Goal: Communication & Community: Answer question/provide support

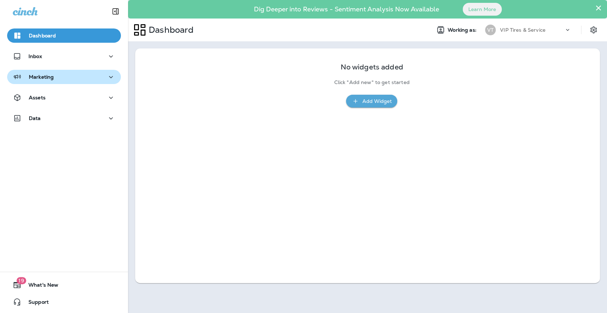
click at [59, 82] on button "Marketing" at bounding box center [64, 77] width 114 height 14
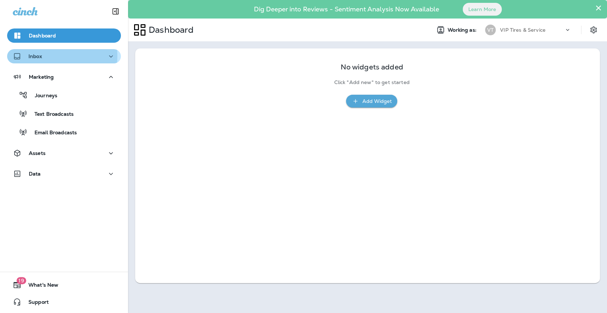
click at [48, 56] on div "Inbox" at bounding box center [64, 56] width 102 height 9
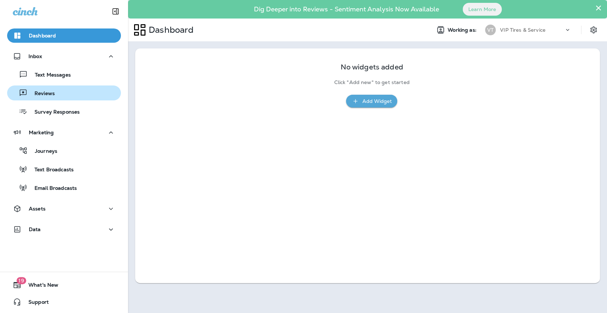
click at [51, 91] on p "Reviews" at bounding box center [40, 93] width 27 height 7
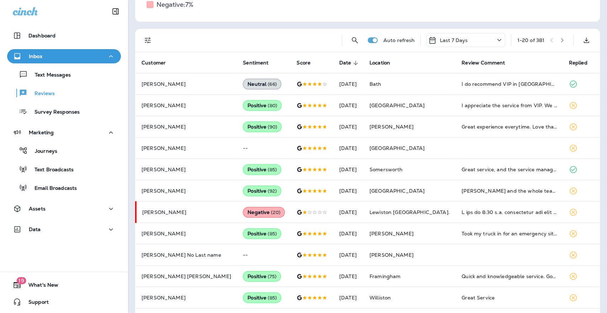
scroll to position [144, 0]
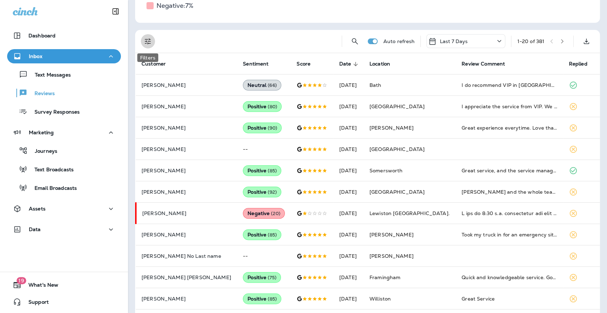
click at [150, 43] on icon "Filters" at bounding box center [148, 41] width 6 height 6
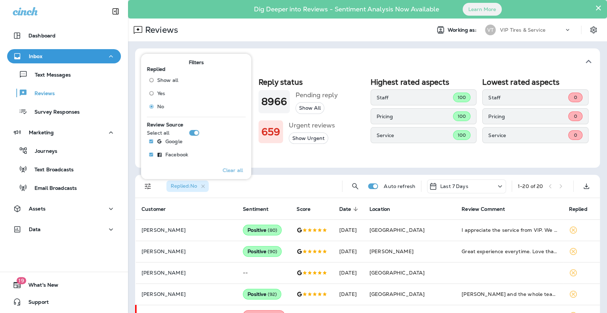
click at [245, 187] on div "Replied : No" at bounding box center [249, 186] width 176 height 23
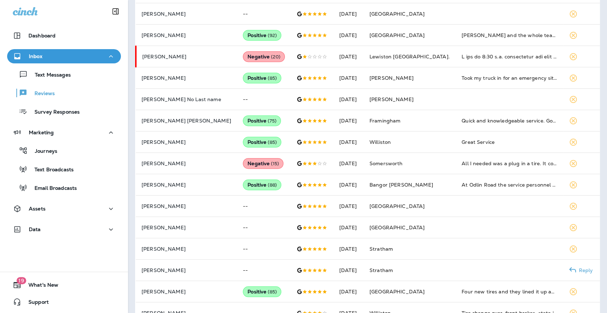
scroll to position [340, 0]
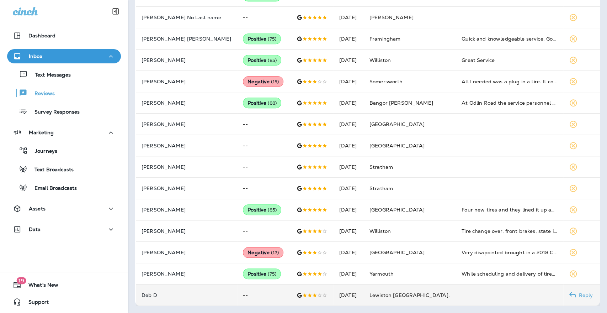
click at [206, 294] on p "Deb D" at bounding box center [187, 295] width 90 height 6
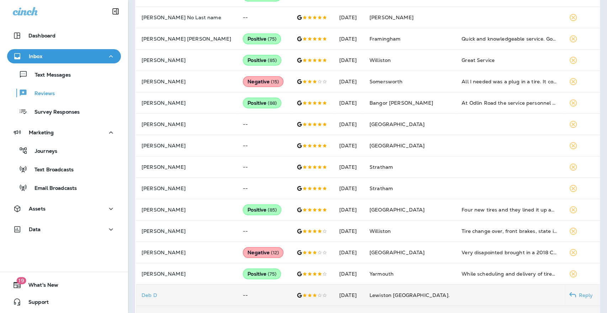
scroll to position [540, 0]
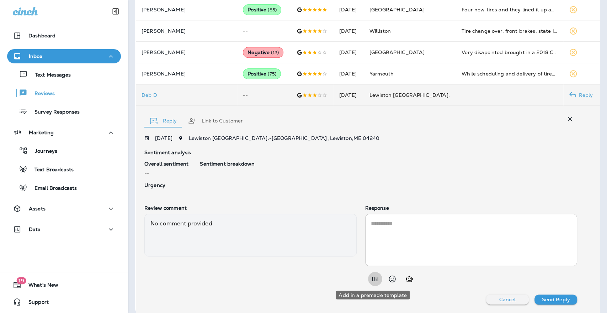
click at [372, 277] on icon "Add in a premade template" at bounding box center [375, 278] width 6 height 5
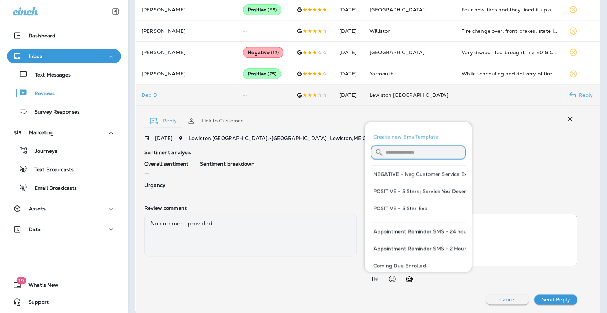
click at [394, 150] on input "text" at bounding box center [426, 152] width 80 height 19
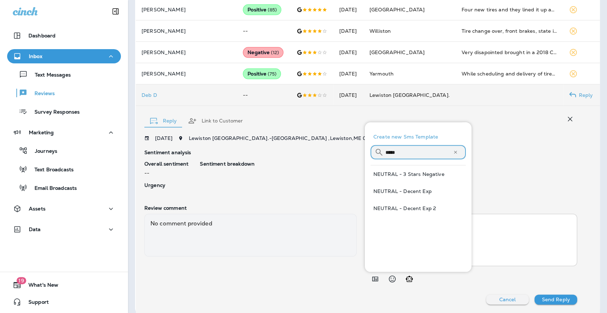
type input "*****"
click at [412, 173] on button "NEUTRAL - 3 Stars Negative" at bounding box center [418, 173] width 95 height 17
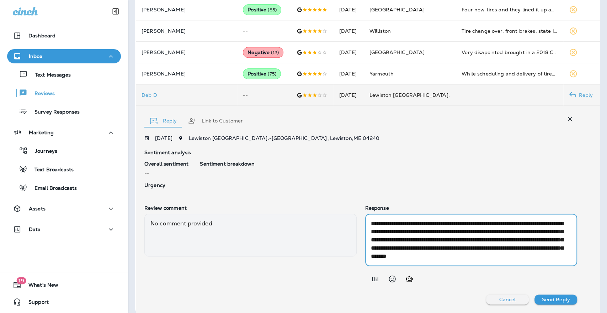
drag, startPoint x: 449, startPoint y: 223, endPoint x: 479, endPoint y: 233, distance: 32.2
click at [479, 233] on textarea "**********" at bounding box center [470, 239] width 198 height 41
drag, startPoint x: 497, startPoint y: 240, endPoint x: 523, endPoint y: 239, distance: 25.6
click at [523, 239] on textarea "**********" at bounding box center [470, 239] width 198 height 41
type textarea "**********"
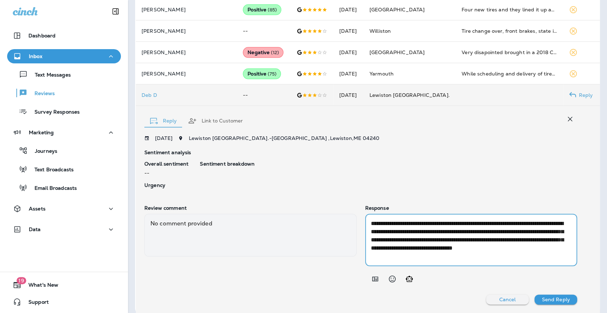
click at [543, 297] on p "Send Reply" at bounding box center [556, 299] width 28 height 6
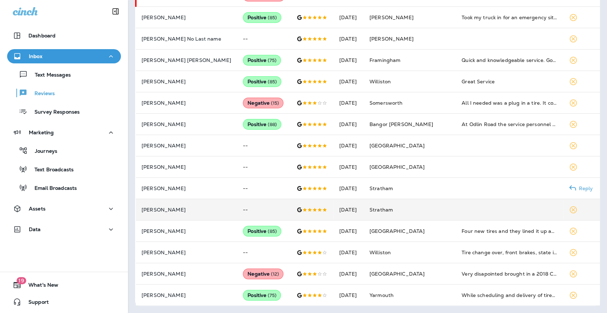
scroll to position [319, 0]
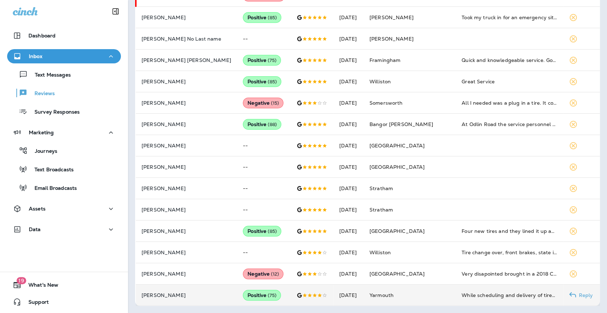
click at [210, 293] on p "[PERSON_NAME]" at bounding box center [187, 295] width 90 height 6
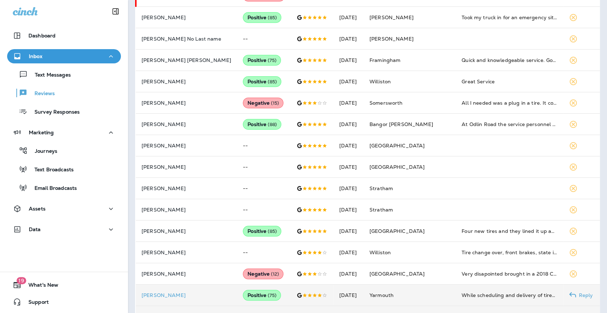
scroll to position [527, 0]
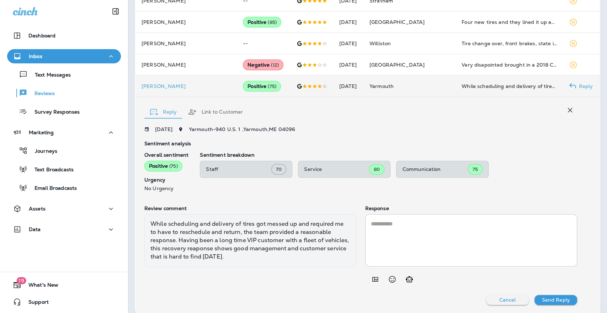
click at [566, 110] on icon "button" at bounding box center [570, 110] width 9 height 9
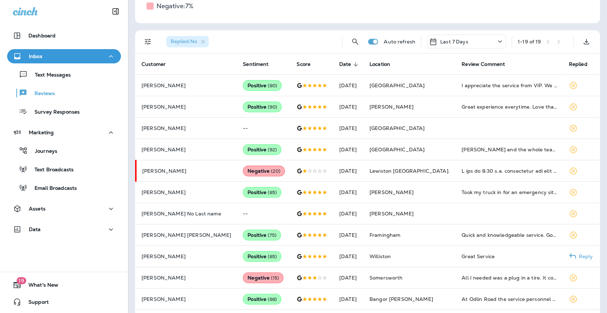
scroll to position [143, 0]
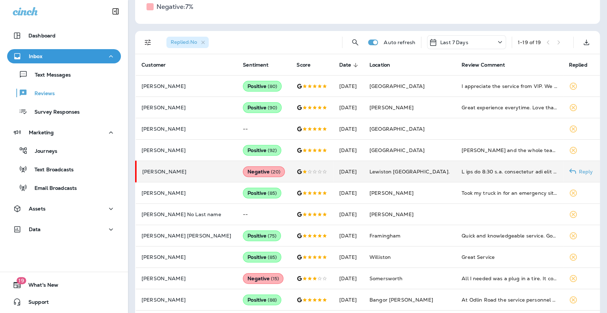
click at [203, 166] on td "[PERSON_NAME]" at bounding box center [186, 171] width 101 height 21
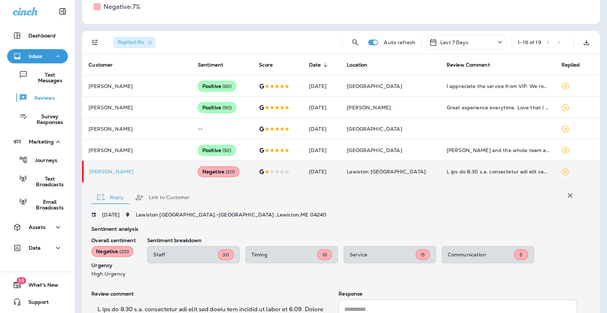
scroll to position [325, 0]
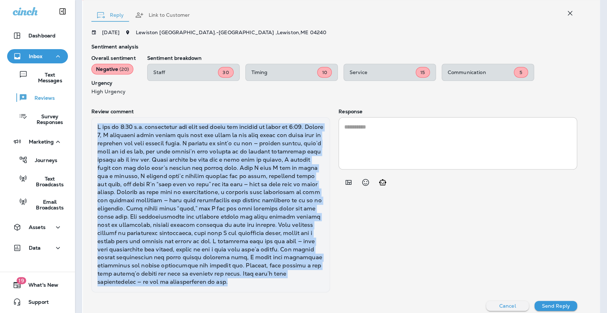
drag, startPoint x: 312, startPoint y: 281, endPoint x: 95, endPoint y: 123, distance: 268.6
click at [95, 123] on div at bounding box center [210, 204] width 239 height 175
copy div "L ips do 0:56 s.a. consectetur adi elit sed doeiu tem incidid ut labor et 3:13.…"
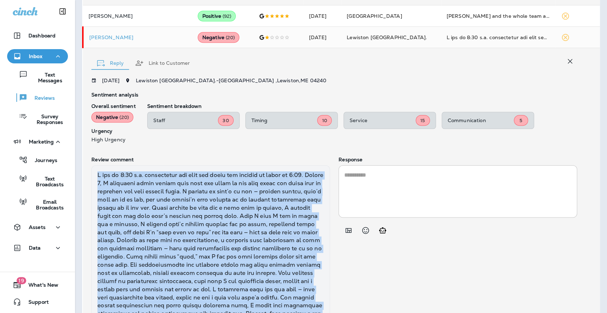
scroll to position [280, 0]
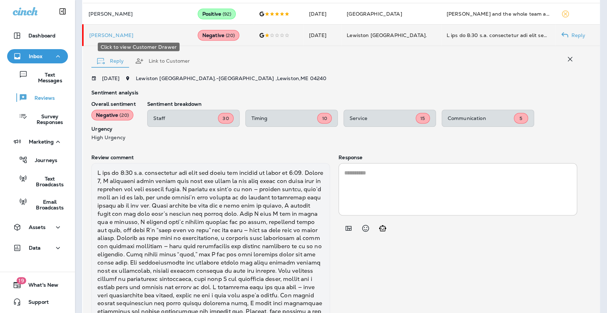
click at [126, 32] on p "[PERSON_NAME]" at bounding box center [137, 35] width 97 height 6
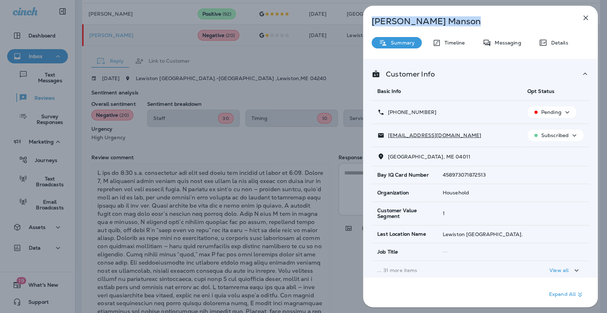
drag, startPoint x: 441, startPoint y: 22, endPoint x: 365, endPoint y: 23, distance: 75.8
click at [365, 23] on div "[PERSON_NAME]" at bounding box center [468, 21] width 211 height 10
copy p "[PERSON_NAME]"
drag, startPoint x: 433, startPoint y: 112, endPoint x: 394, endPoint y: 112, distance: 38.4
click at [394, 112] on div "[PHONE_NUMBER]" at bounding box center [446, 111] width 139 height 7
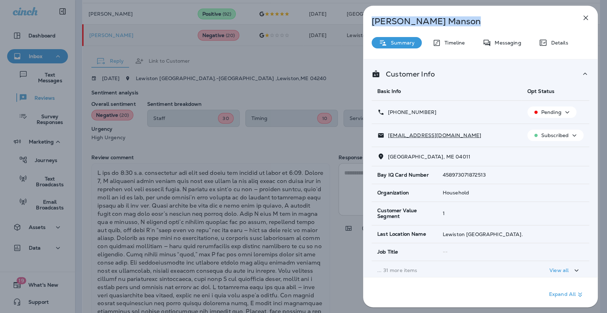
copy p "[PHONE_NUMBER]"
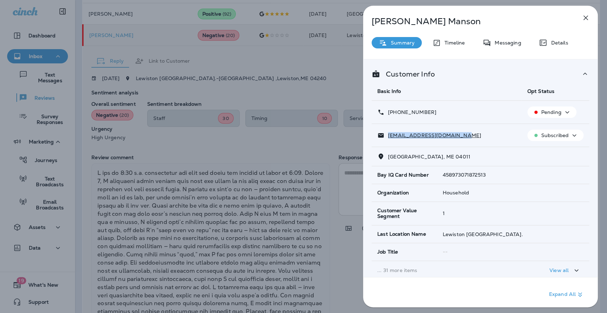
drag, startPoint x: 463, startPoint y: 135, endPoint x: 387, endPoint y: 133, distance: 76.8
click at [387, 133] on div "[EMAIL_ADDRESS][DOMAIN_NAME]" at bounding box center [446, 135] width 139 height 7
copy p "[EMAIL_ADDRESS][DOMAIN_NAME]"
drag, startPoint x: 405, startPoint y: 158, endPoint x: 384, endPoint y: 153, distance: 21.7
click at [384, 153] on div "[GEOGRAPHIC_DATA], ME 04011" at bounding box center [480, 156] width 206 height 7
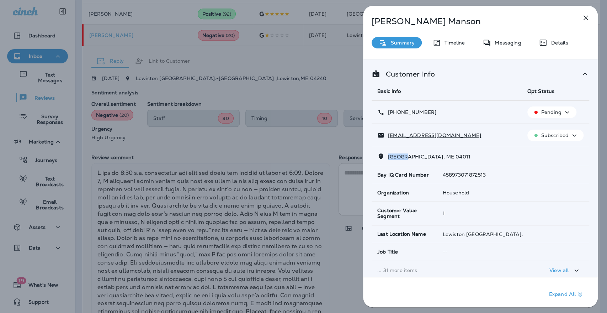
copy span "1255 M"
drag, startPoint x: 437, startPoint y: 156, endPoint x: 408, endPoint y: 153, distance: 29.4
click at [408, 153] on span "[GEOGRAPHIC_DATA], ME 04011" at bounding box center [429, 156] width 83 height 6
copy span "[GEOGRAPHIC_DATA]"
click at [587, 19] on icon "button" at bounding box center [586, 18] width 5 height 5
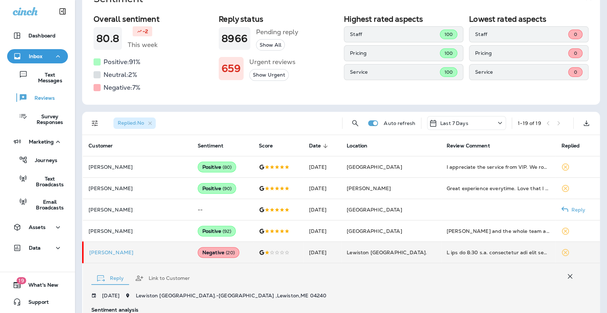
scroll to position [187, 0]
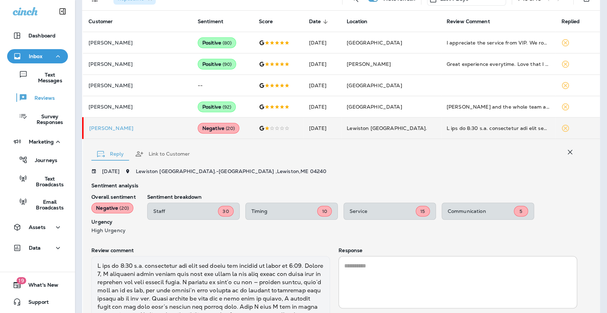
click at [566, 148] on icon "button" at bounding box center [570, 152] width 9 height 9
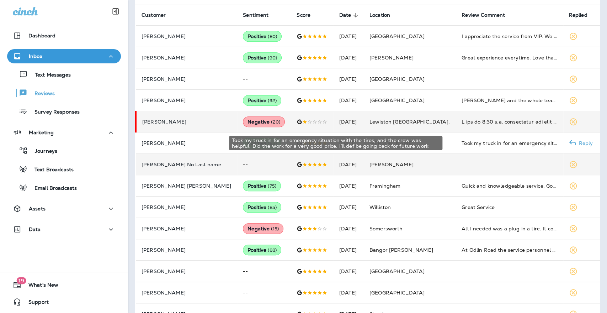
scroll to position [187, 0]
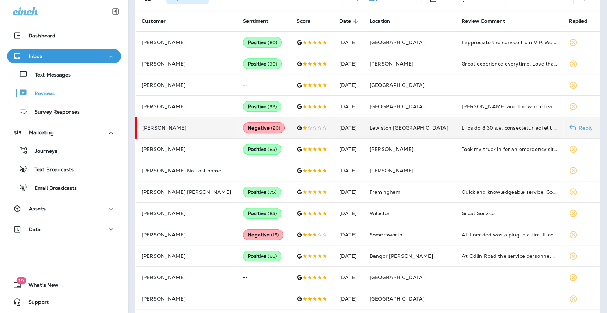
click at [481, 132] on td at bounding box center [509, 127] width 107 height 21
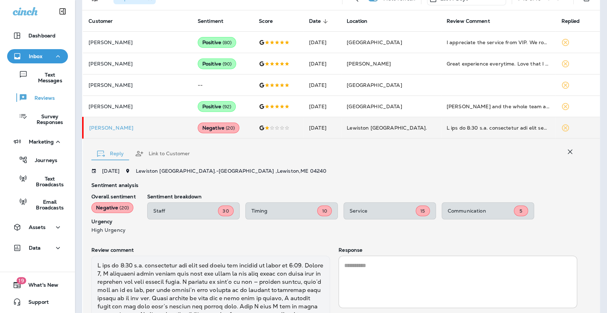
scroll to position [325, 0]
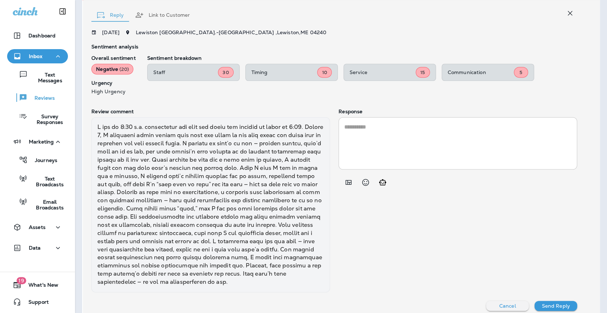
click at [419, 155] on textarea at bounding box center [457, 143] width 227 height 41
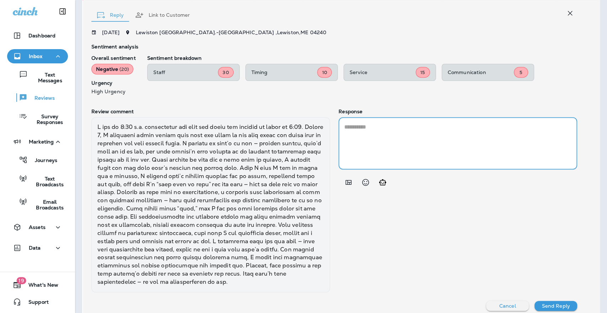
click at [346, 181] on icon "Add in a premade template" at bounding box center [349, 182] width 6 height 5
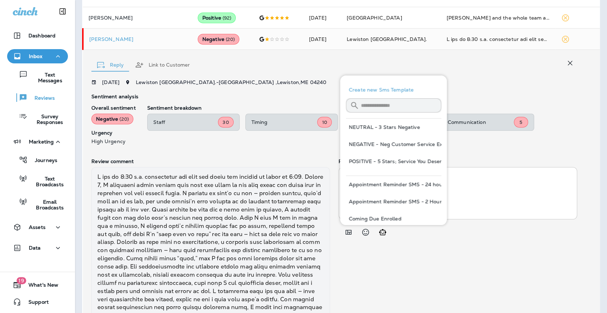
scroll to position [276, 0]
click at [366, 102] on input "text" at bounding box center [401, 104] width 80 height 19
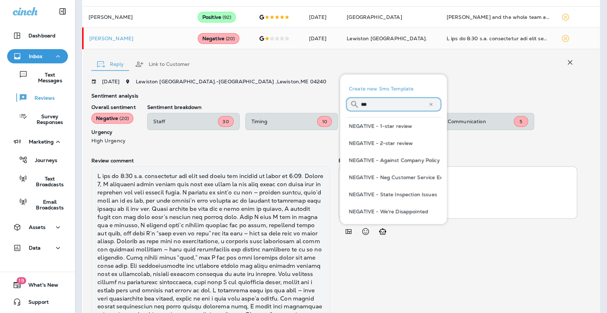
type input "***"
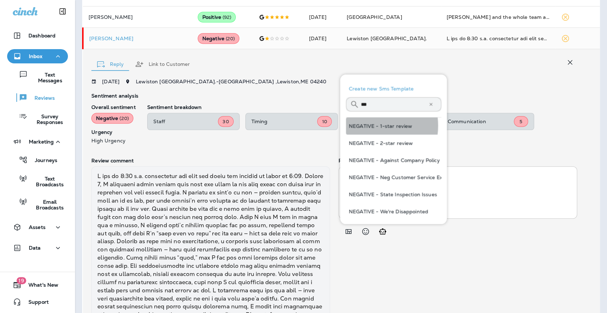
click at [368, 126] on button "NEGATIVE - 1-star review" at bounding box center [393, 125] width 95 height 17
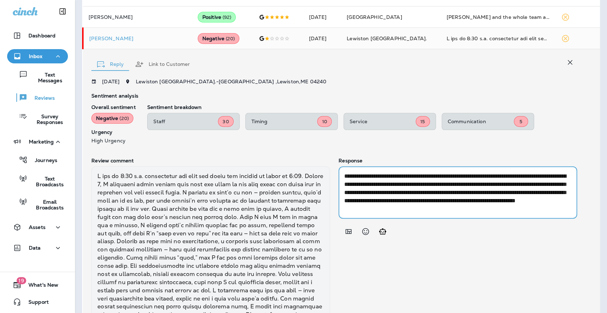
click at [398, 186] on textarea "**********" at bounding box center [455, 192] width 222 height 41
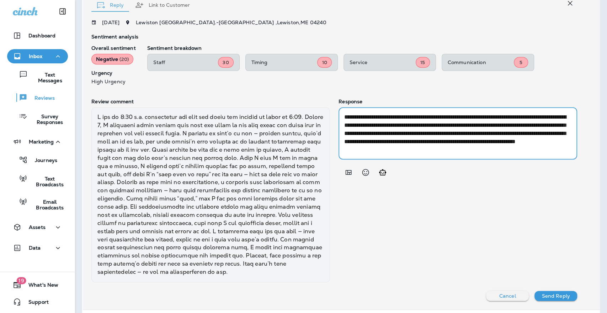
scroll to position [336, 0]
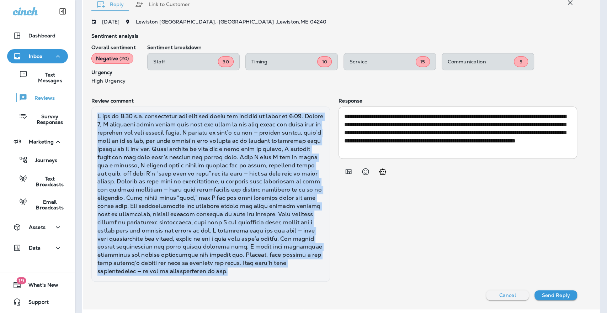
drag, startPoint x: 315, startPoint y: 273, endPoint x: 100, endPoint y: 116, distance: 266.4
click at [100, 116] on div at bounding box center [210, 193] width 239 height 175
copy div "L ips do 0:56 s.a. consectetur adi elit sed doeiu tem incidid ut labor et 3:13.…"
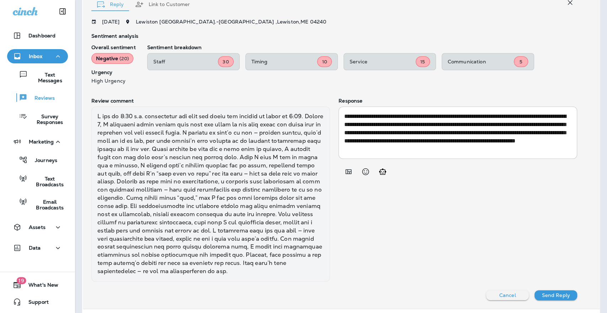
click at [414, 132] on textarea "**********" at bounding box center [455, 132] width 222 height 41
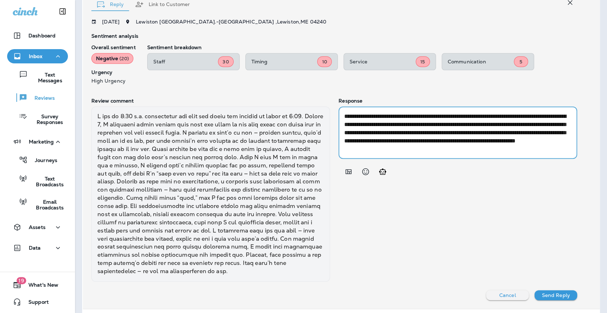
paste textarea "**********"
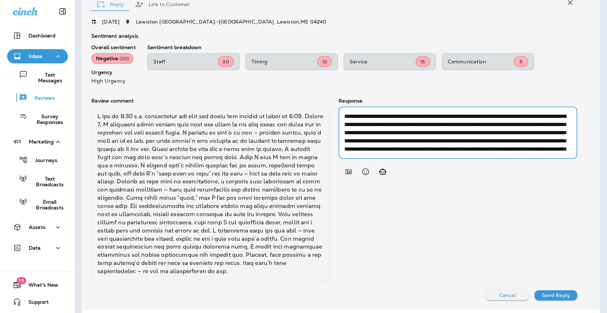
scroll to position [40, 0]
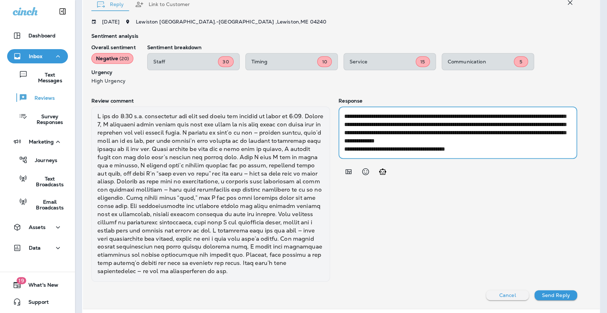
click at [346, 148] on textarea "**********" at bounding box center [455, 132] width 222 height 41
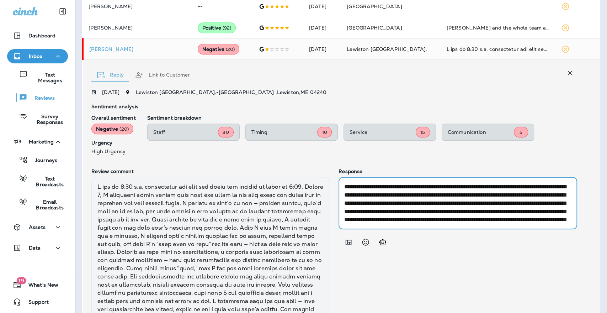
scroll to position [264, 0]
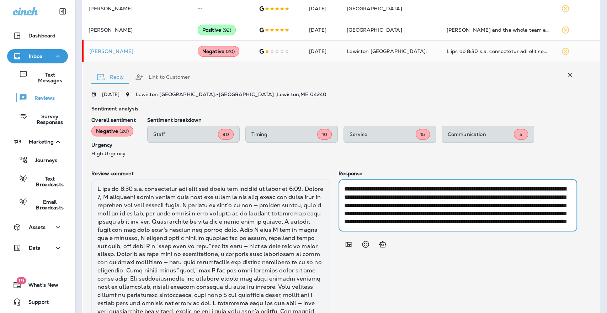
drag, startPoint x: 430, startPoint y: 187, endPoint x: 345, endPoint y: 188, distance: 84.3
click at [345, 188] on textarea "**********" at bounding box center [455, 205] width 222 height 41
drag, startPoint x: 447, startPoint y: 197, endPoint x: 339, endPoint y: 197, distance: 107.8
click at [339, 197] on div "**********" at bounding box center [458, 205] width 239 height 52
click at [483, 202] on textarea "**********" at bounding box center [455, 205] width 222 height 41
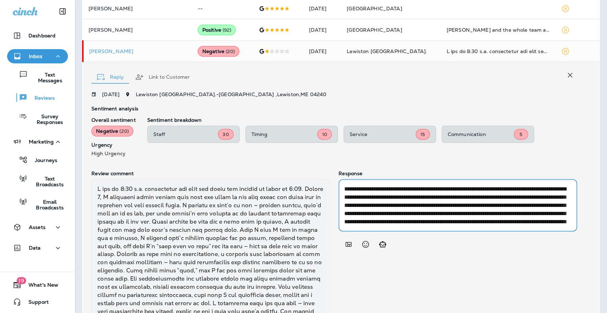
drag, startPoint x: 472, startPoint y: 196, endPoint x: 471, endPoint y: 187, distance: 8.7
click at [471, 187] on textarea "**********" at bounding box center [455, 205] width 222 height 41
click at [392, 198] on textarea "**********" at bounding box center [455, 205] width 222 height 41
drag, startPoint x: 343, startPoint y: 216, endPoint x: 382, endPoint y: 222, distance: 39.2
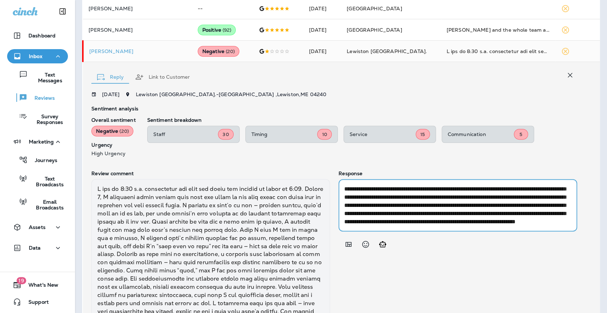
click at [382, 222] on textarea "**********" at bounding box center [455, 205] width 222 height 41
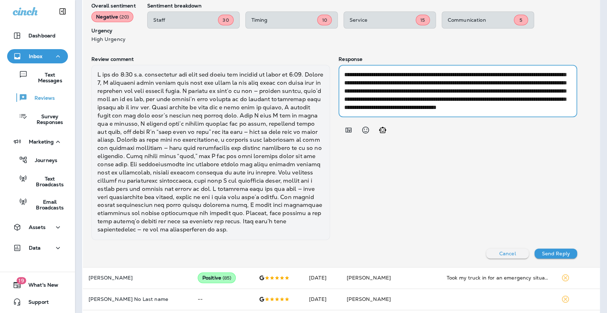
scroll to position [378, 0]
type textarea "**********"
click at [542, 250] on p "Send Reply" at bounding box center [556, 253] width 28 height 6
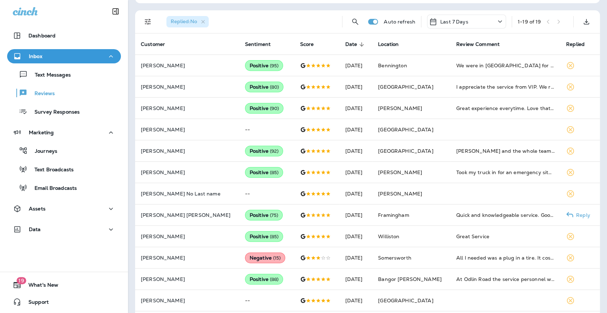
scroll to position [163, 0]
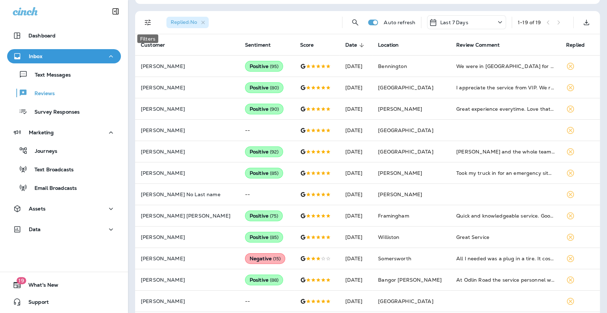
click at [148, 18] on icon "Filters" at bounding box center [148, 22] width 9 height 9
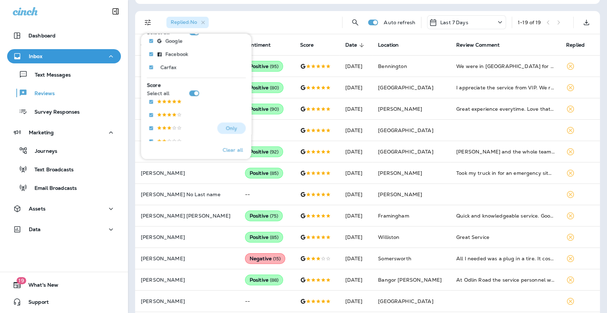
scroll to position [98, 0]
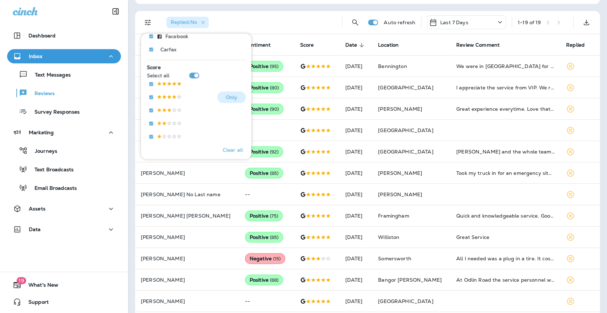
click at [151, 96] on div "Score Select all Only" at bounding box center [196, 103] width 99 height 81
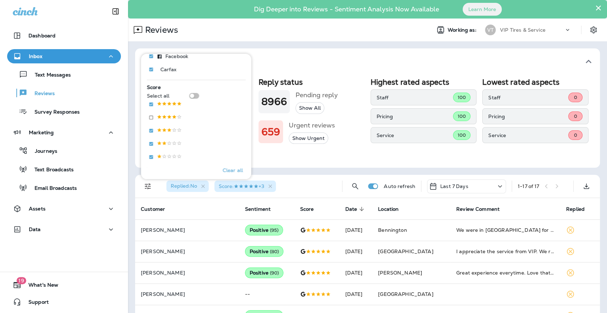
click at [131, 215] on div "Sentiment What's This? Overall sentiment 80.8 -2 This week Positive: 91 % Neutr…" at bounding box center [367, 315] width 479 height 548
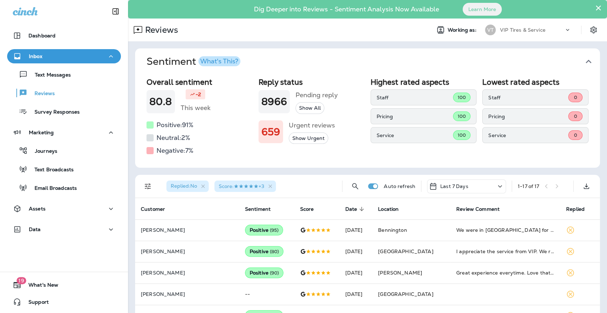
scroll to position [8, 0]
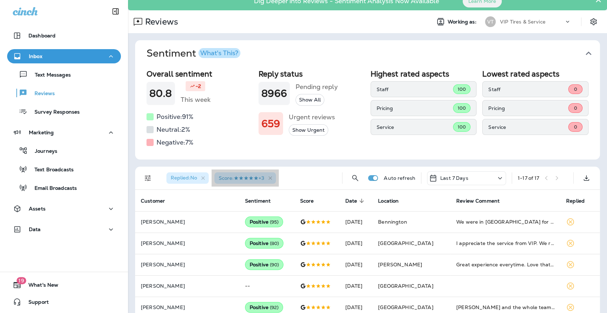
click at [255, 179] on span "Score : +3" at bounding box center [242, 178] width 46 height 6
click at [272, 177] on icon "button" at bounding box center [271, 178] width 4 height 4
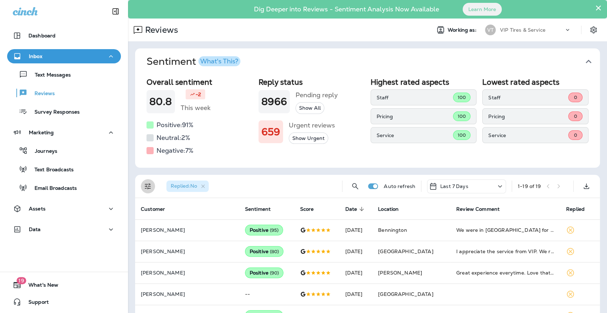
click at [142, 186] on button "Filters" at bounding box center [148, 186] width 14 height 14
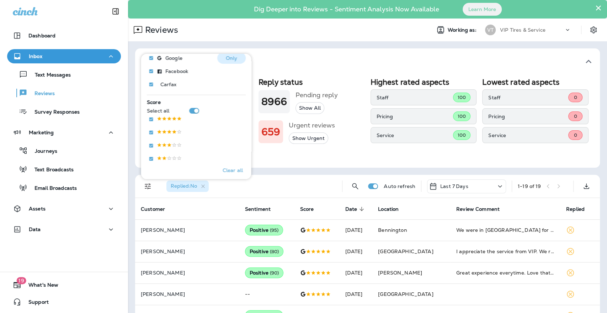
scroll to position [85, 0]
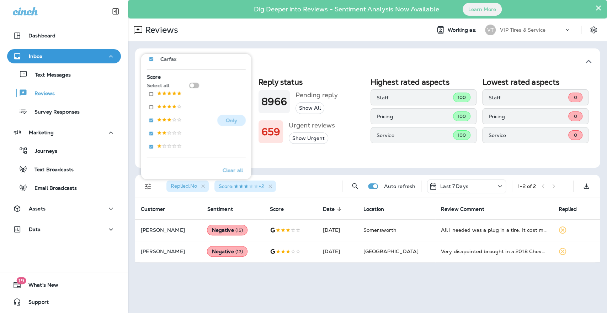
scroll to position [110, 0]
click at [133, 216] on div "Sentiment What's This? Overall sentiment 80.8 -2 This week Positive: 91 % Neutr…" at bounding box center [367, 155] width 479 height 228
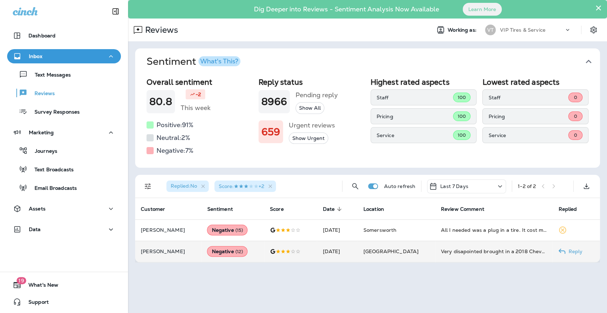
click at [162, 259] on td "[PERSON_NAME]" at bounding box center [168, 250] width 66 height 21
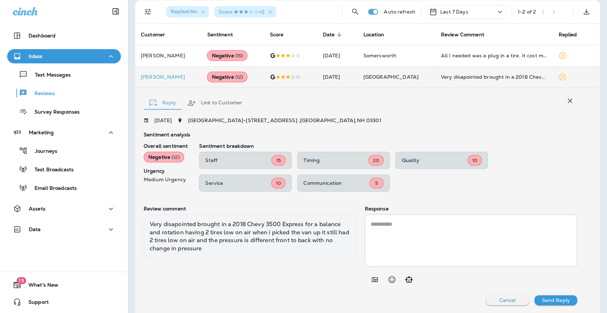
scroll to position [174, 0]
